Goal: Task Accomplishment & Management: Manage account settings

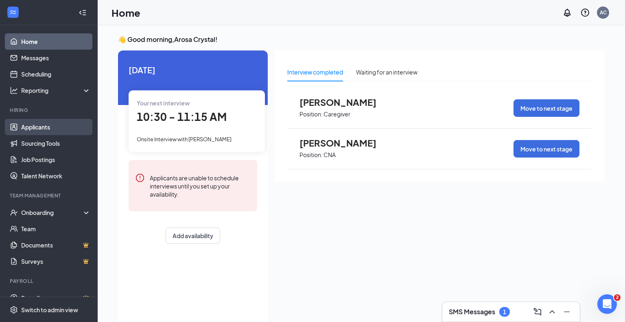
click at [37, 129] on link "Applicants" at bounding box center [56, 127] width 70 height 16
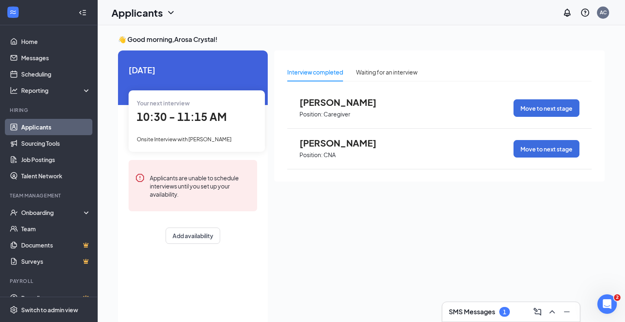
click at [37, 127] on link "Applicants" at bounding box center [56, 127] width 70 height 16
click at [318, 71] on div "Interview completed" at bounding box center [315, 72] width 56 height 9
click at [47, 212] on div "Onboarding" at bounding box center [52, 212] width 63 height 8
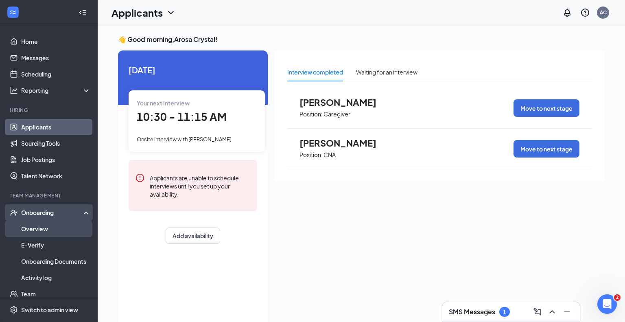
click at [42, 227] on link "Overview" at bounding box center [56, 229] width 70 height 16
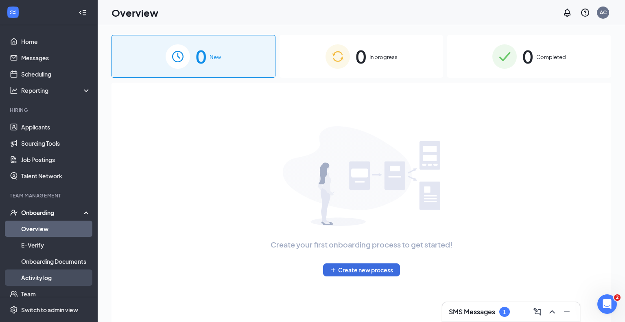
click at [44, 279] on link "Activity log" at bounding box center [56, 278] width 70 height 16
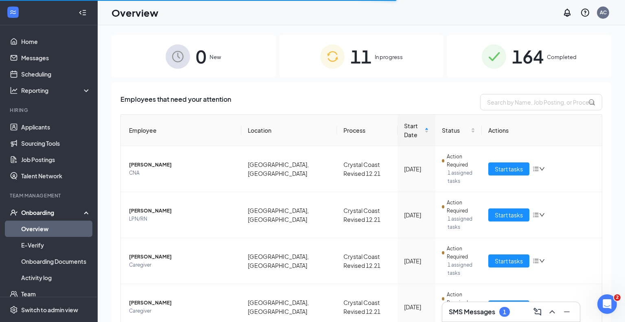
click at [385, 56] on span "In progress" at bounding box center [389, 57] width 28 height 8
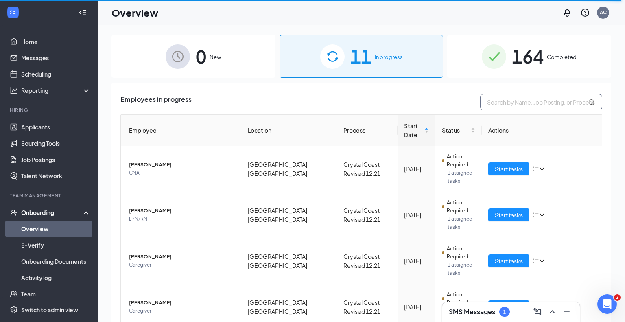
click at [544, 103] on input "text" at bounding box center [541, 102] width 122 height 16
type input "[PERSON_NAME]"
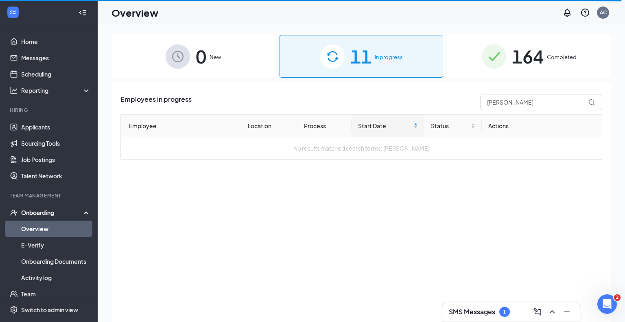
click at [50, 213] on div "Onboarding" at bounding box center [52, 212] width 63 height 8
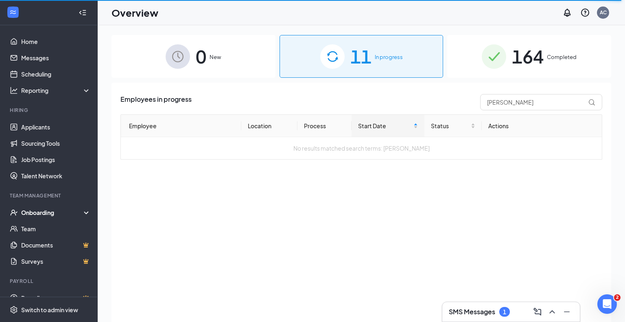
click at [41, 211] on div "Onboarding" at bounding box center [52, 212] width 63 height 8
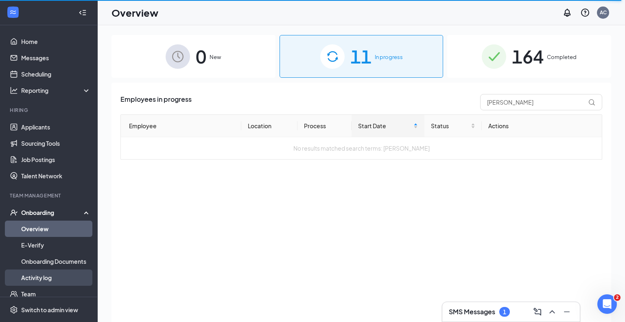
click at [42, 278] on link "Activity log" at bounding box center [56, 278] width 70 height 16
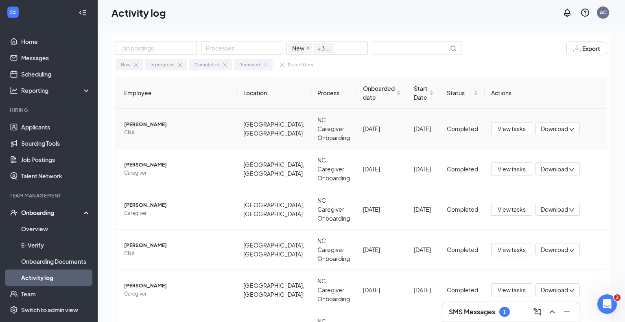
drag, startPoint x: 476, startPoint y: 45, endPoint x: 602, endPoint y: 113, distance: 142.5
click at [568, 97] on div "Job postings Processes New In progress Completed Removed + 3 ... Export New In …" at bounding box center [362, 192] width 500 height 314
